Goal: Navigation & Orientation: Understand site structure

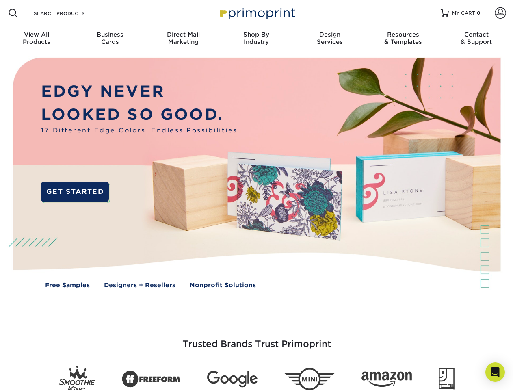
click at [256, 195] on img at bounding box center [256, 179] width 508 height 254
click at [13, 13] on span at bounding box center [13, 13] width 10 height 10
click at [500, 13] on span at bounding box center [500, 12] width 11 height 11
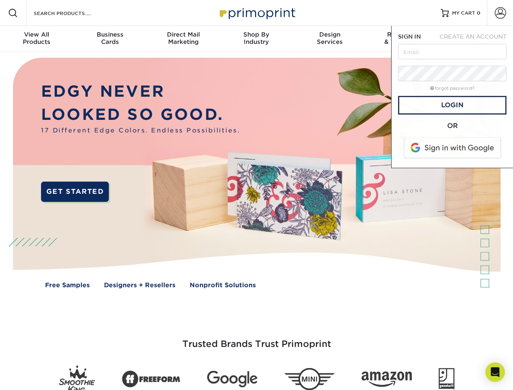
click at [37, 39] on div "View All Products" at bounding box center [36, 38] width 73 height 15
click at [110, 39] on div "Business Cards" at bounding box center [109, 38] width 73 height 15
click at [183, 39] on div "Direct Mail Marketing" at bounding box center [183, 38] width 73 height 15
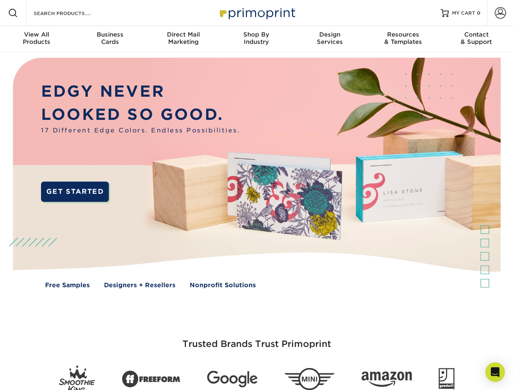
click at [256, 39] on div "Shop By Industry" at bounding box center [256, 38] width 73 height 15
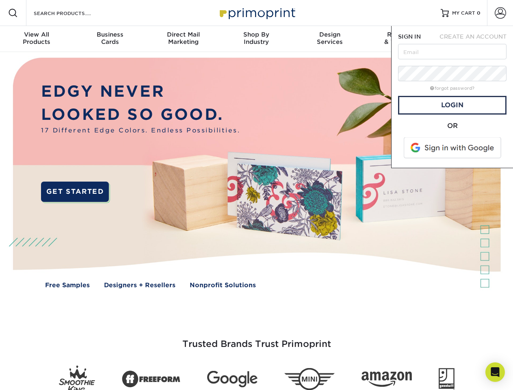
click at [330, 39] on div "Design Services" at bounding box center [329, 38] width 73 height 15
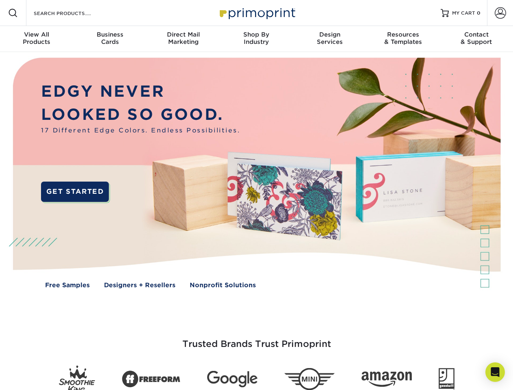
click at [403, 39] on span "SIGN IN" at bounding box center [409, 36] width 23 height 6
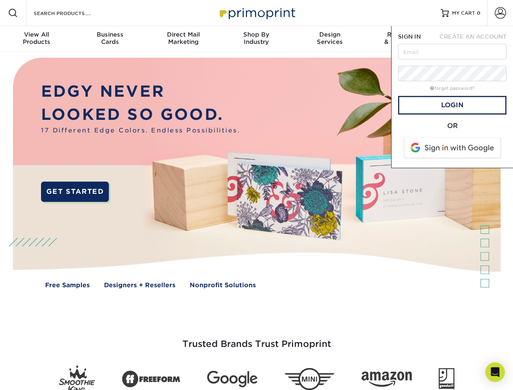
click at [476, 39] on div "Contact & Support" at bounding box center [476, 38] width 73 height 15
